Goal: Book appointment/travel/reservation

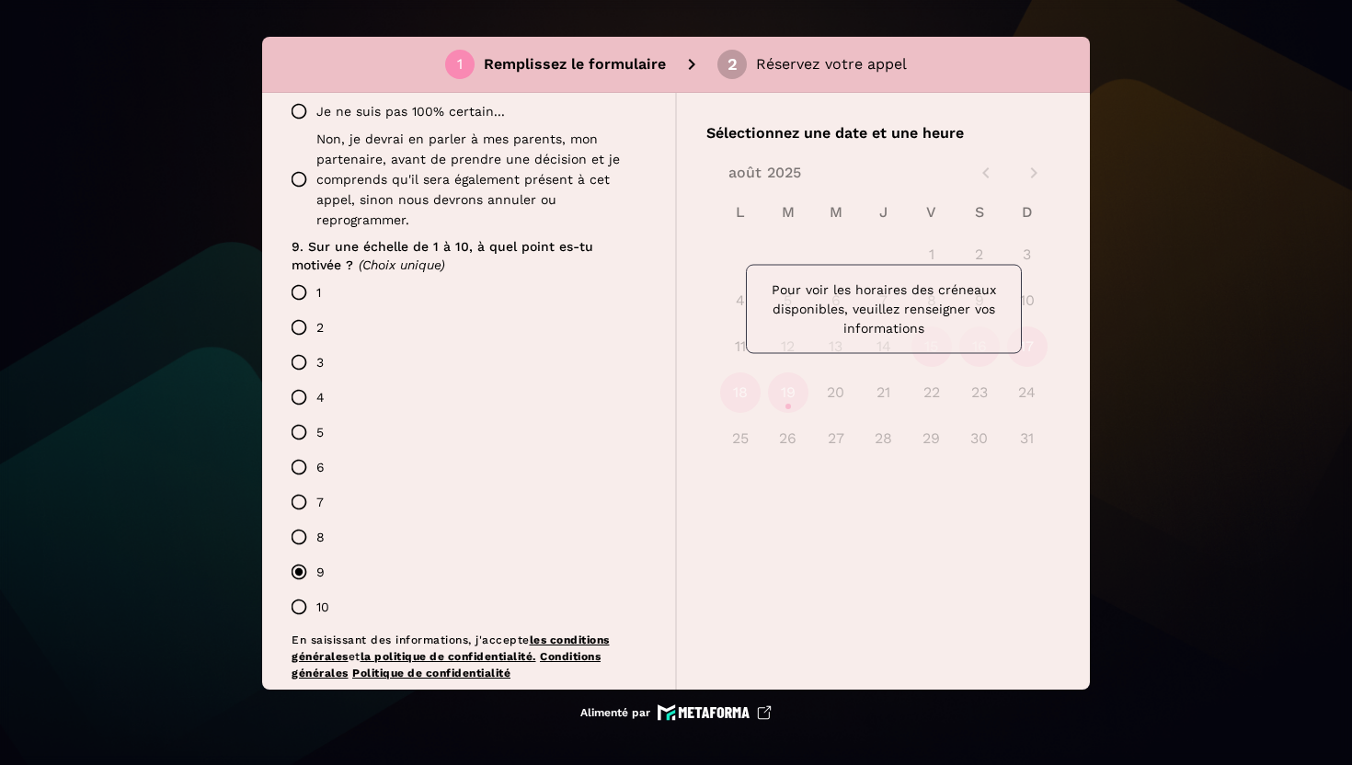
scroll to position [1703, 0]
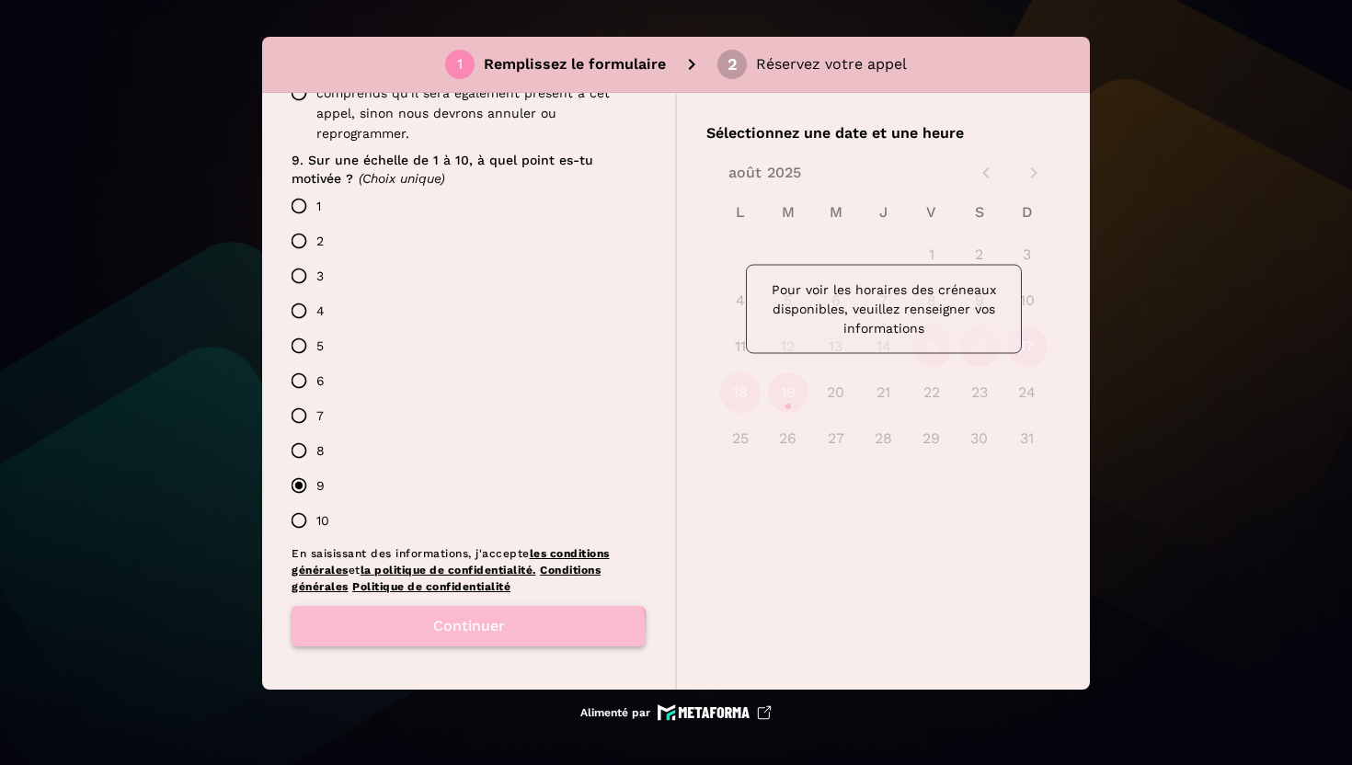
click at [462, 636] on button "Continuer" at bounding box center [469, 626] width 354 height 40
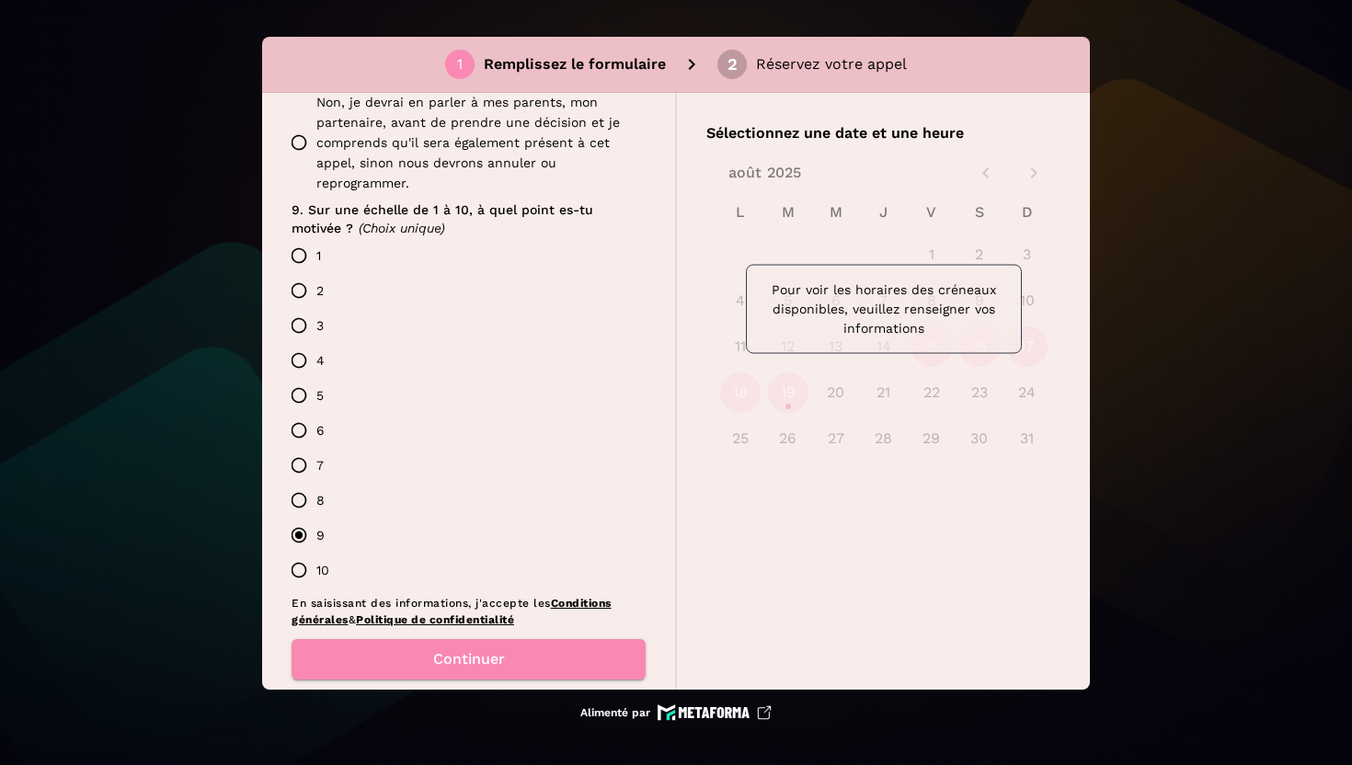
scroll to position [1686, 0]
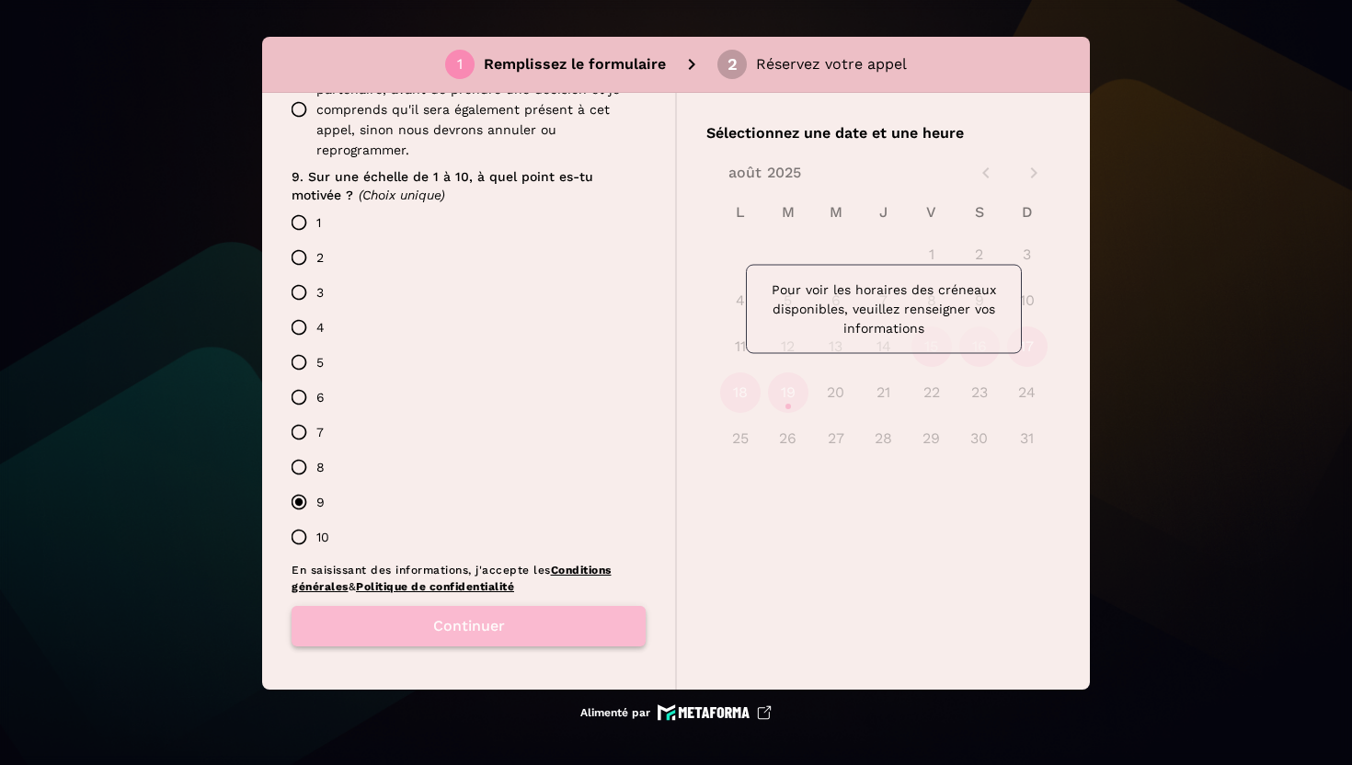
click at [490, 633] on font "Continuer" at bounding box center [469, 625] width 72 height 17
